Goal: Find specific page/section: Find specific page/section

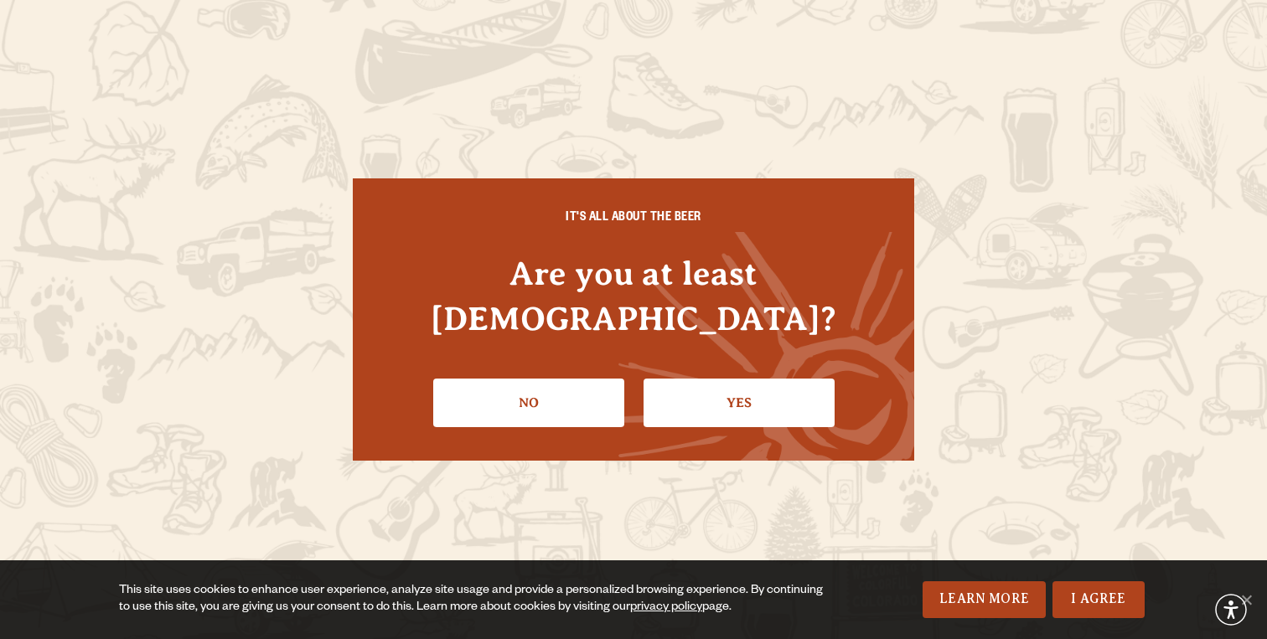
click at [668, 385] on link "Yes" at bounding box center [738, 403] width 191 height 49
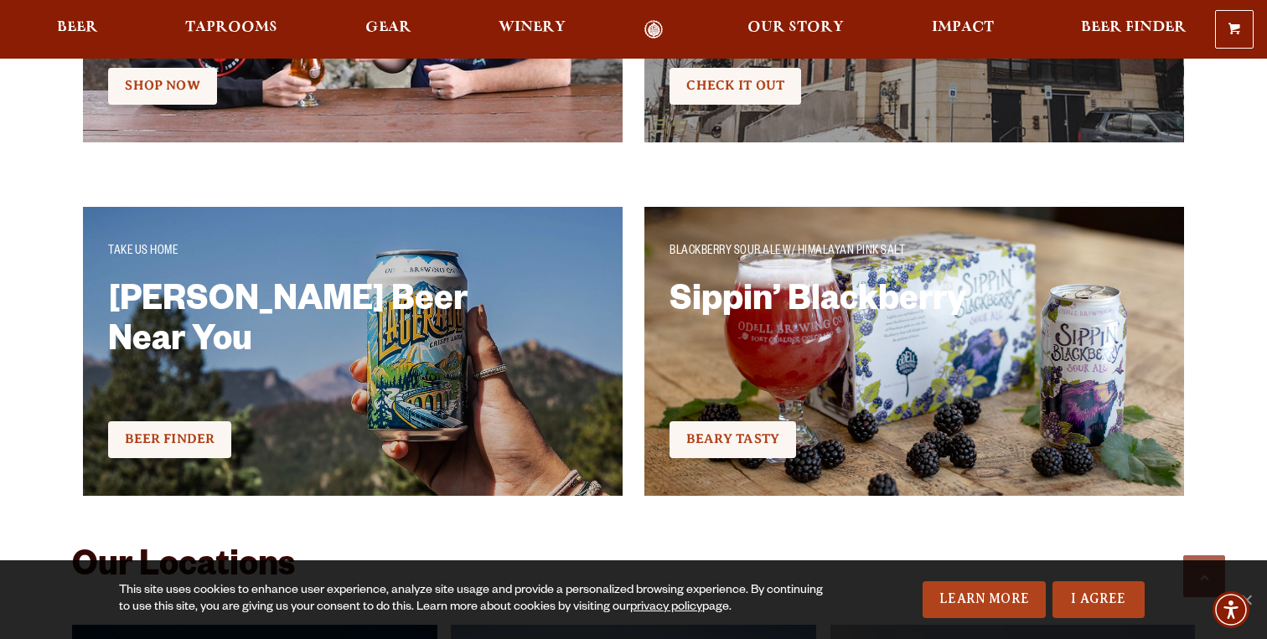
scroll to position [3720, 0]
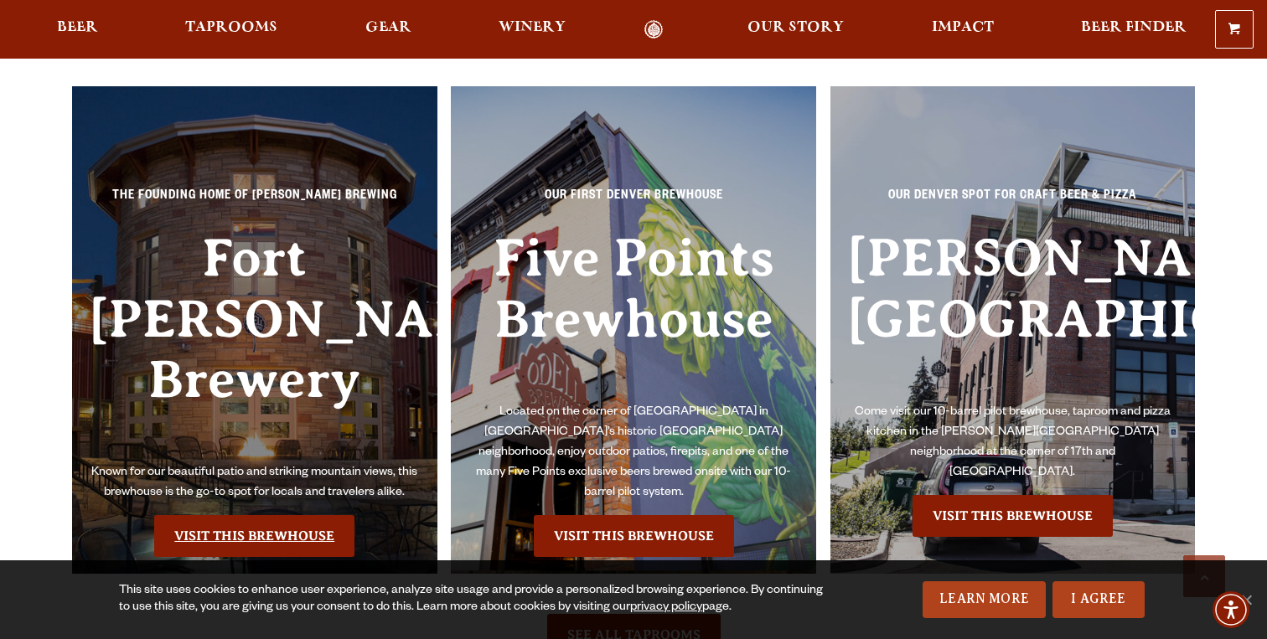
click at [292, 515] on link "Visit this Brewhouse" at bounding box center [254, 536] width 200 height 42
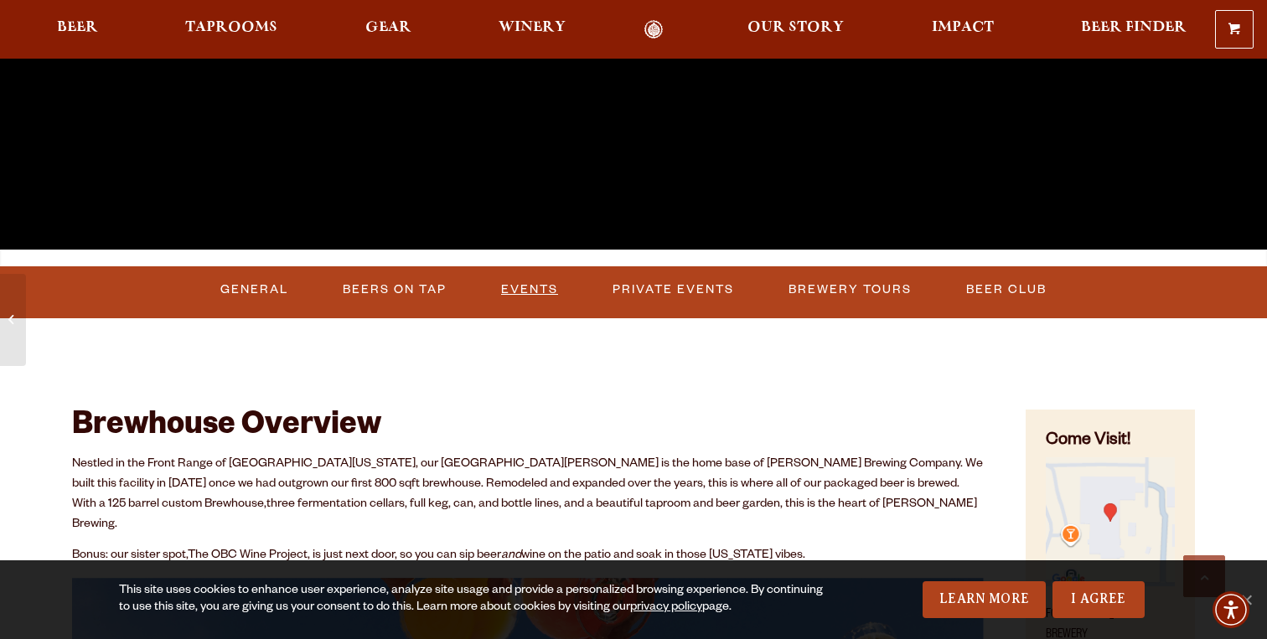
click at [519, 284] on link "Events" at bounding box center [529, 290] width 70 height 39
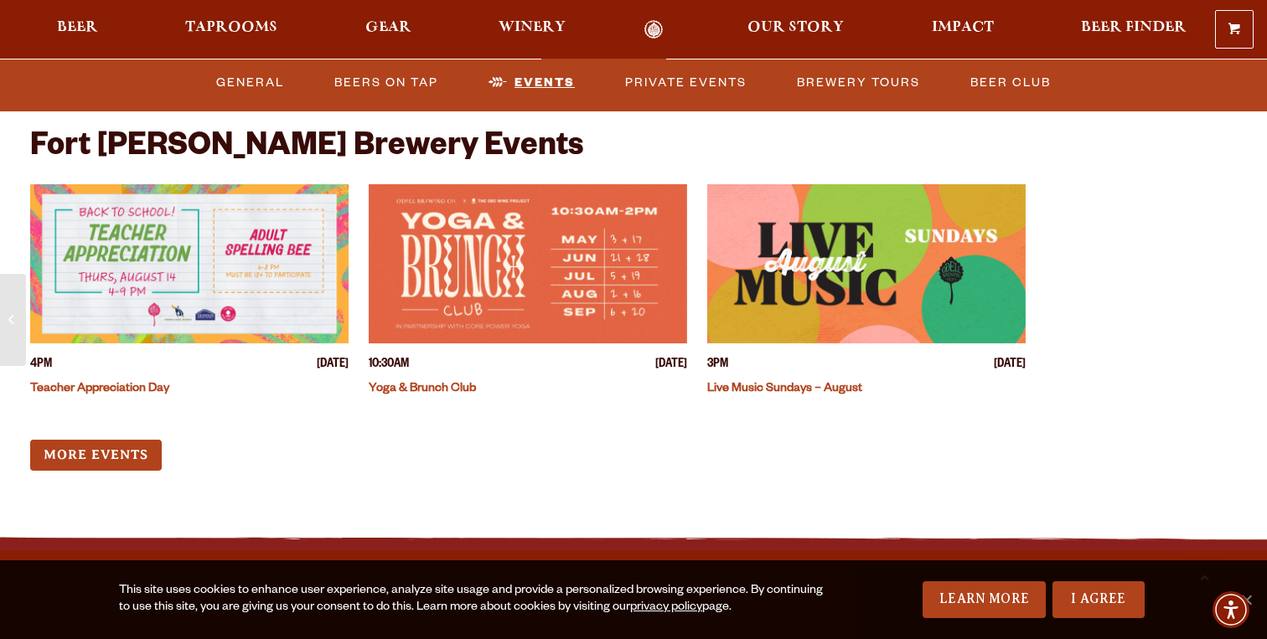
scroll to position [6569, 0]
